Goal: Task Accomplishment & Management: Use online tool/utility

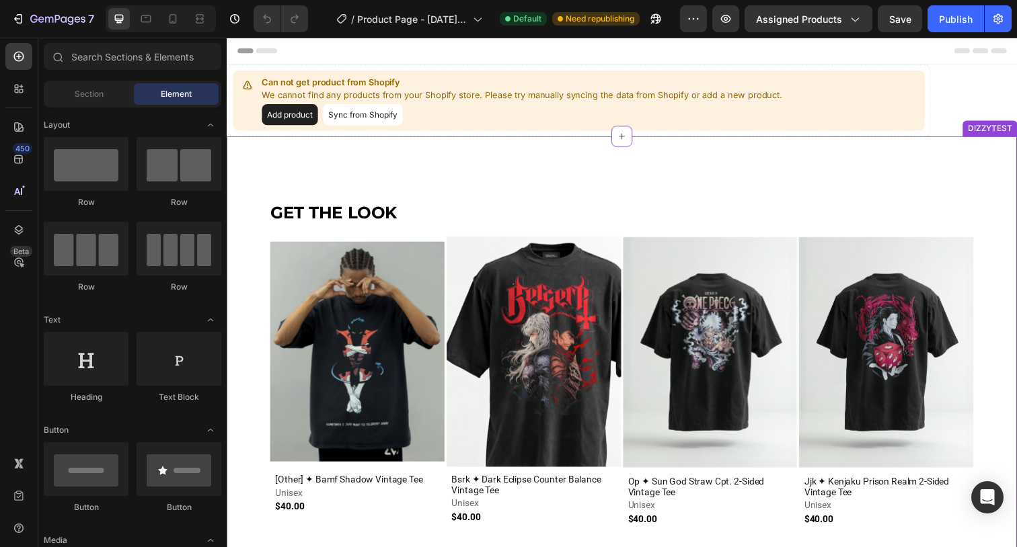
click at [508, 339] on img at bounding box center [540, 358] width 178 height 235
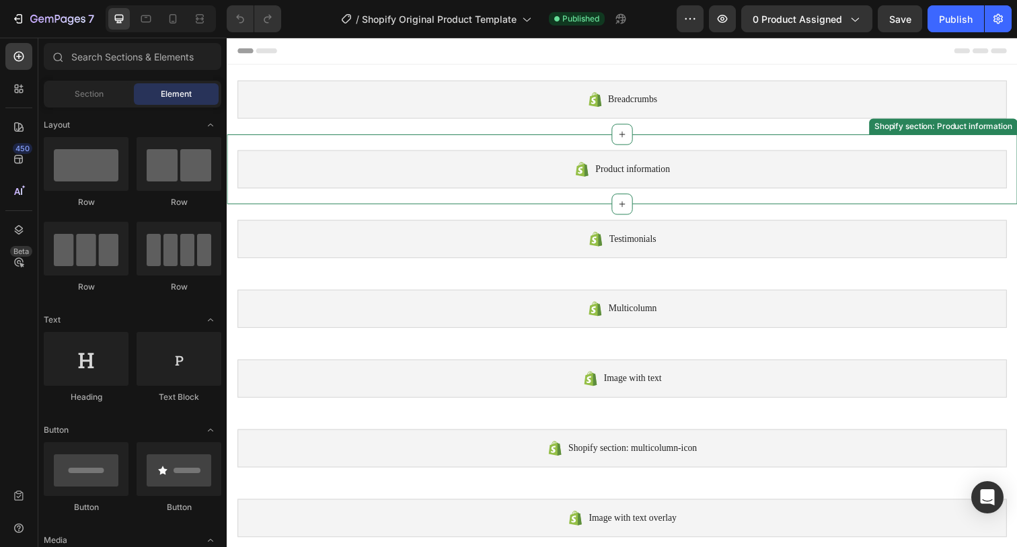
click at [570, 167] on div "Product information" at bounding box center [629, 172] width 785 height 39
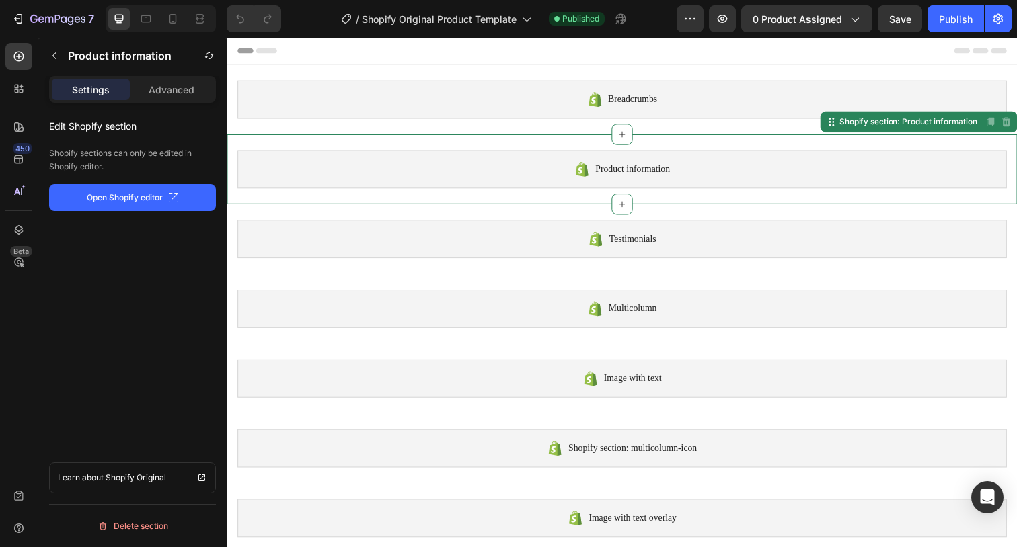
click at [187, 201] on button "Open Shopify editor" at bounding box center [132, 197] width 167 height 27
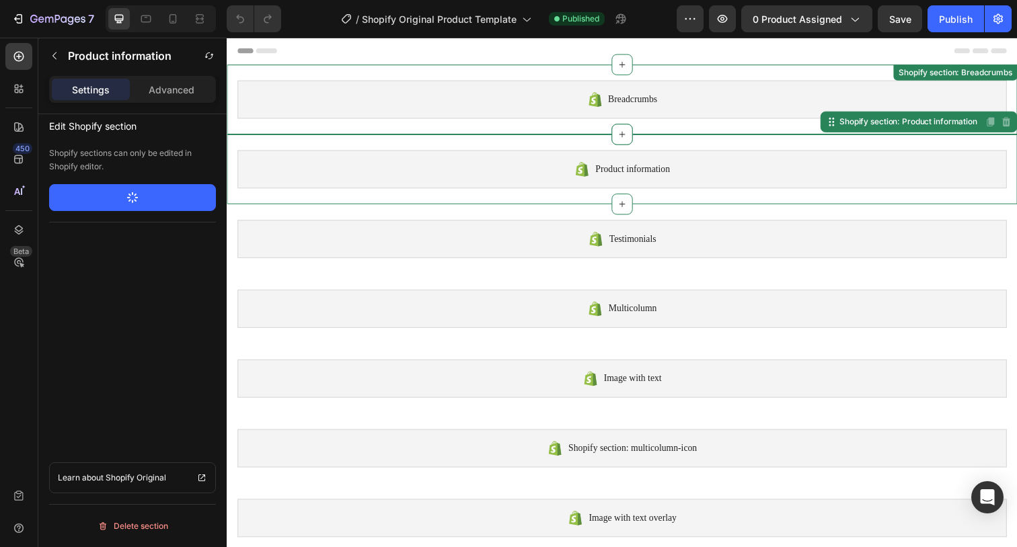
click at [791, 110] on div "Breadcrumbs" at bounding box center [629, 100] width 785 height 39
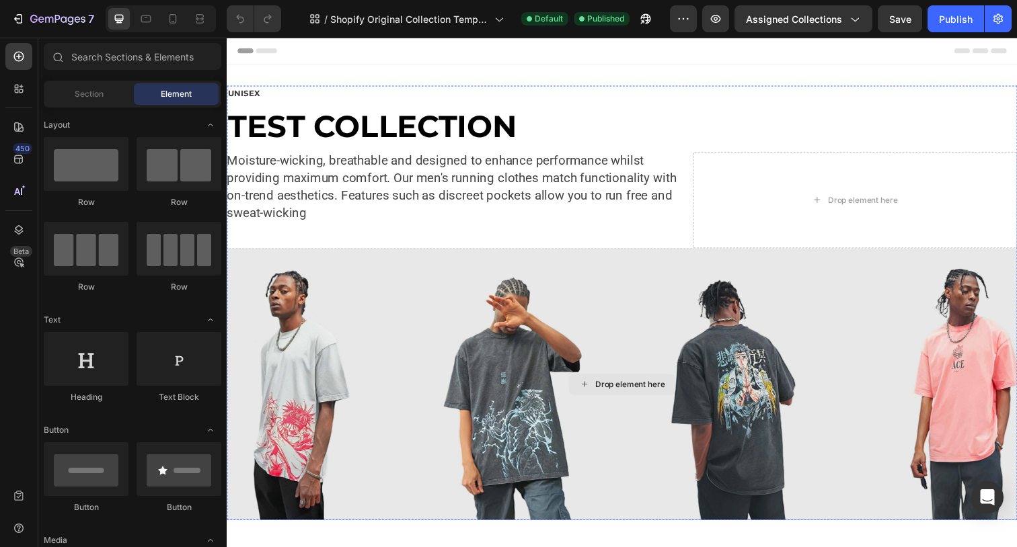
click at [483, 350] on div "Drop element here" at bounding box center [630, 392] width 1009 height 278
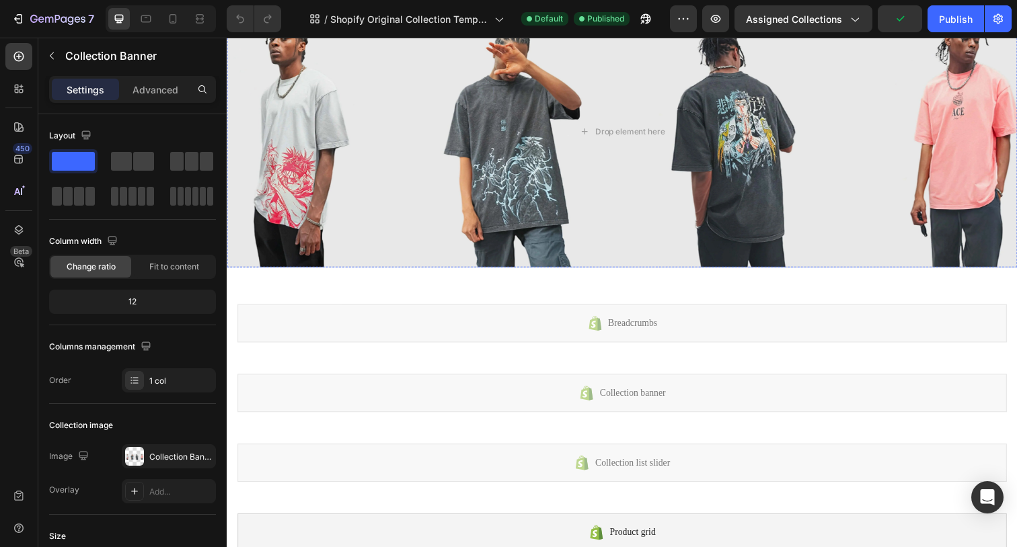
scroll to position [274, 0]
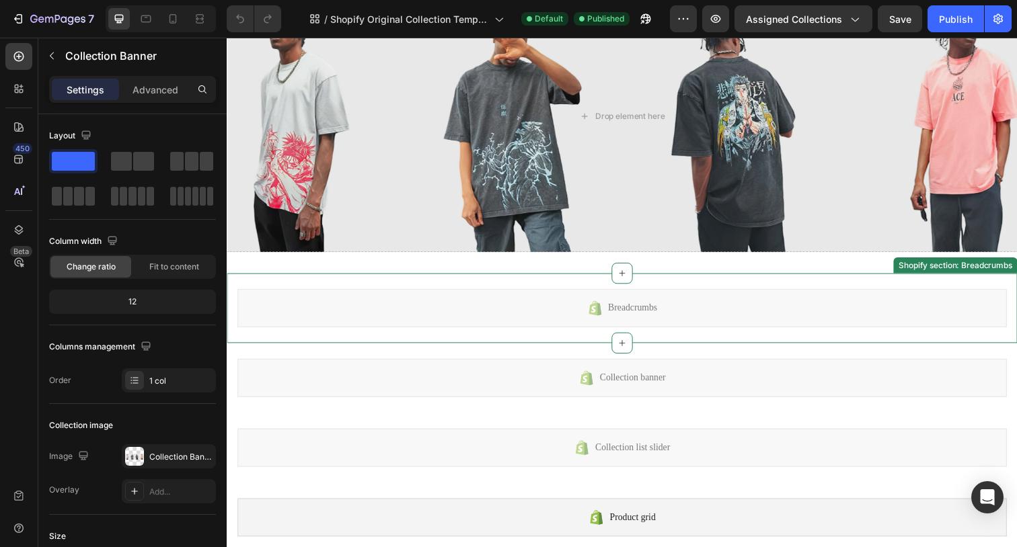
click at [678, 312] on div "Breadcrumbs" at bounding box center [629, 314] width 785 height 39
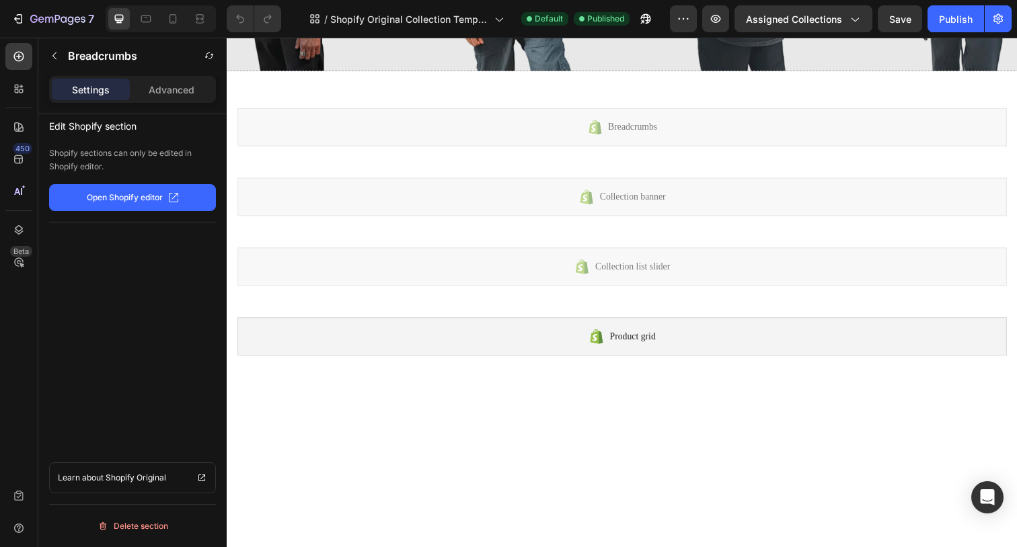
scroll to position [0, 0]
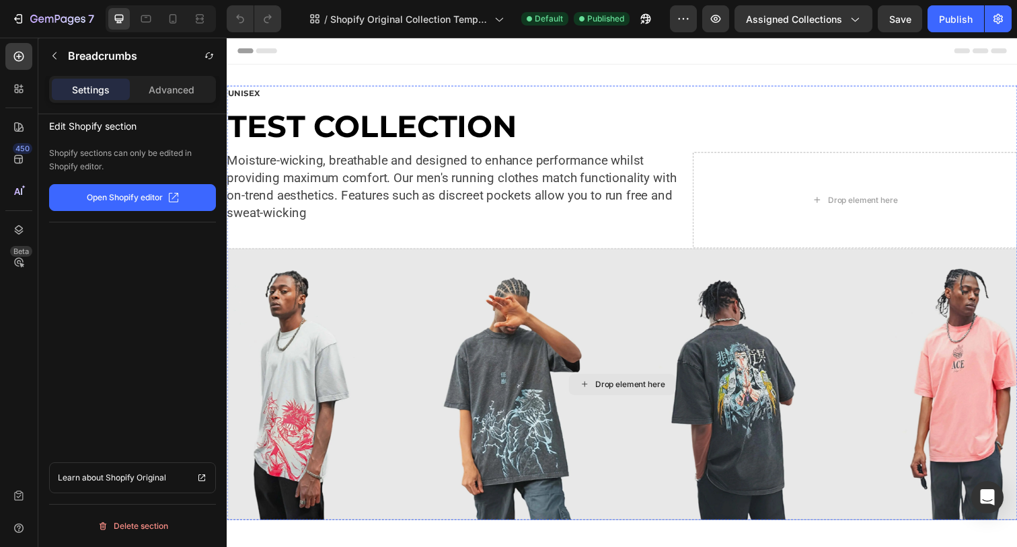
click at [658, 327] on div "Drop element here" at bounding box center [630, 392] width 1009 height 278
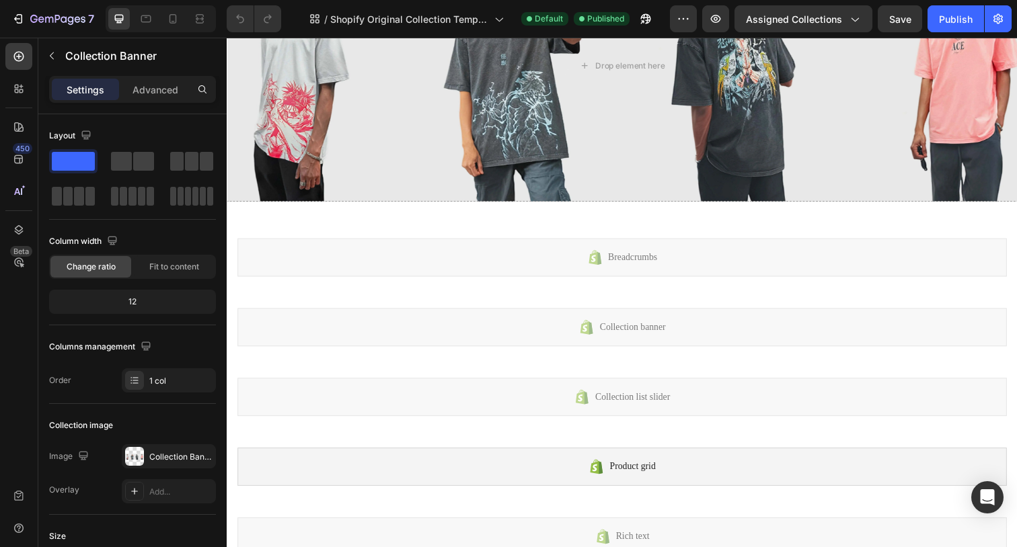
scroll to position [350, 0]
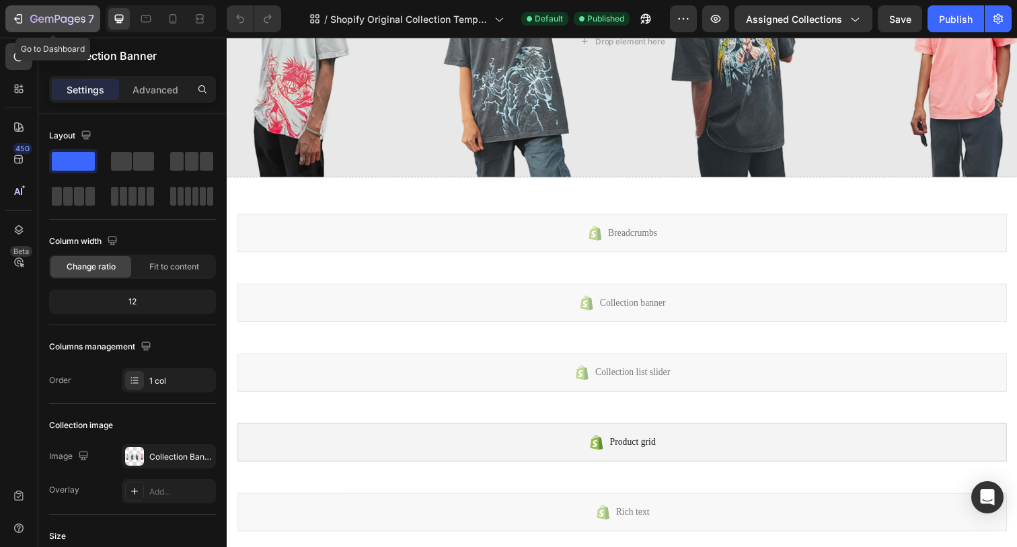
click at [44, 30] on button "7" at bounding box center [52, 18] width 95 height 27
